Goal: Task Accomplishment & Management: Manage account settings

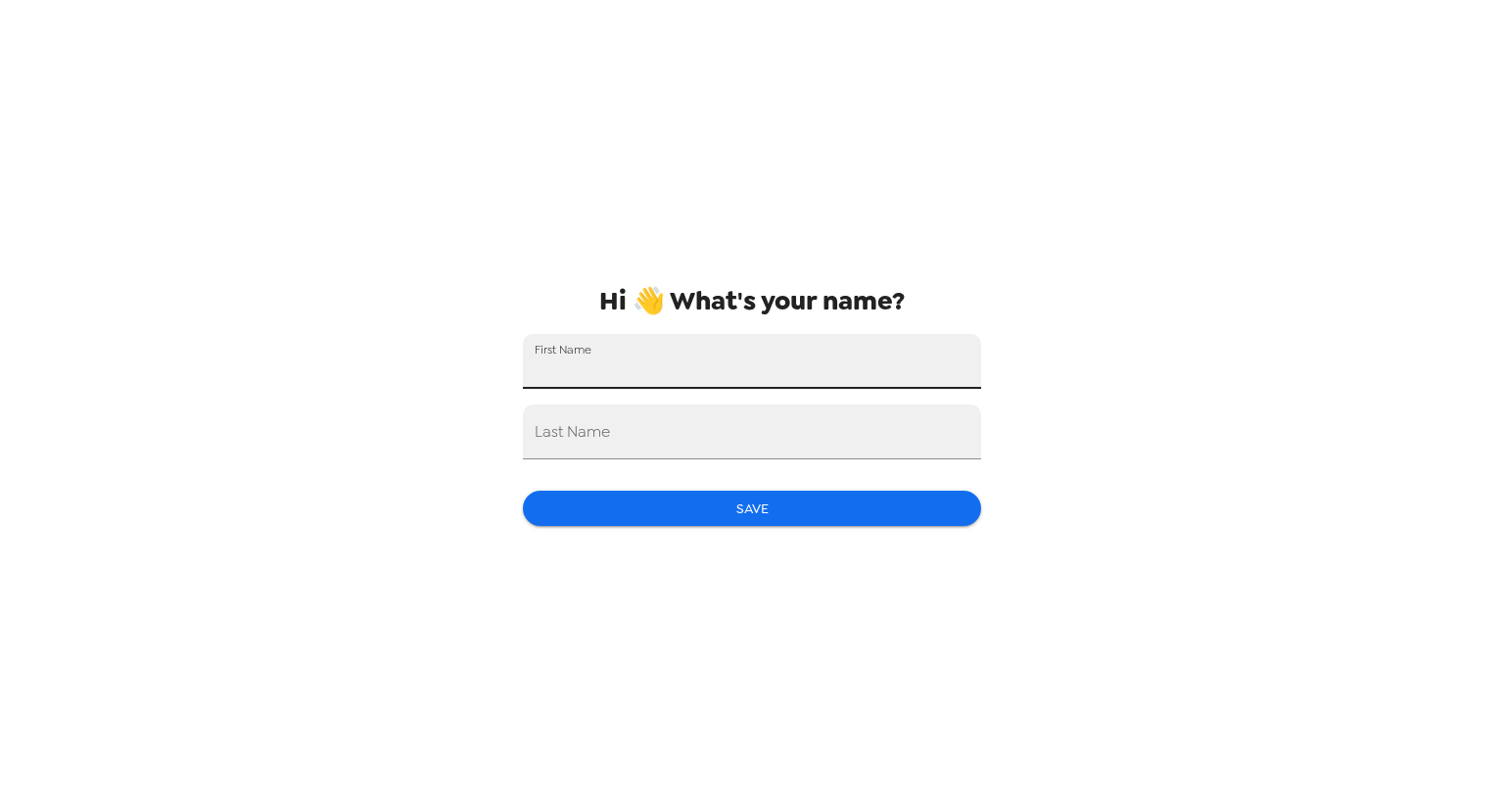
click at [784, 354] on input "First Name" at bounding box center [752, 361] width 458 height 55
type input "Mekhilen"
type input "[PERSON_NAME]"
click at [737, 506] on button "Save" at bounding box center [752, 509] width 458 height 36
